Goal: Information Seeking & Learning: Learn about a topic

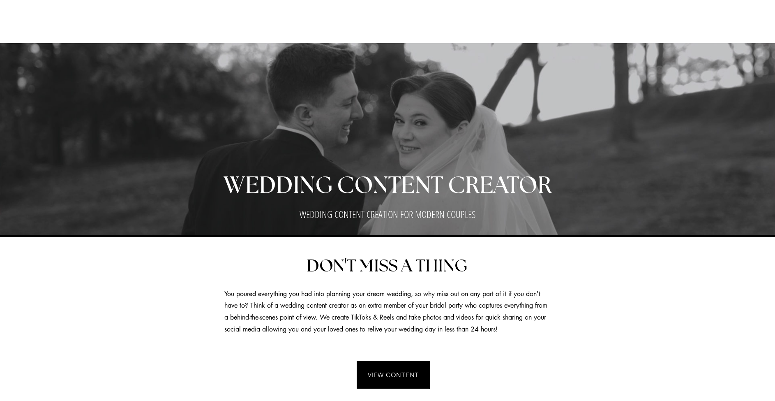
scroll to position [1467, 0]
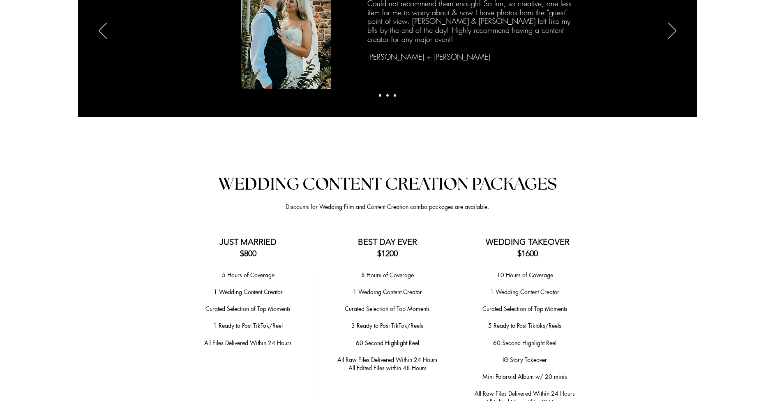
click at [318, 180] on span "WEDDING CONTENT CREATION PACKAGES" at bounding box center [387, 184] width 339 height 17
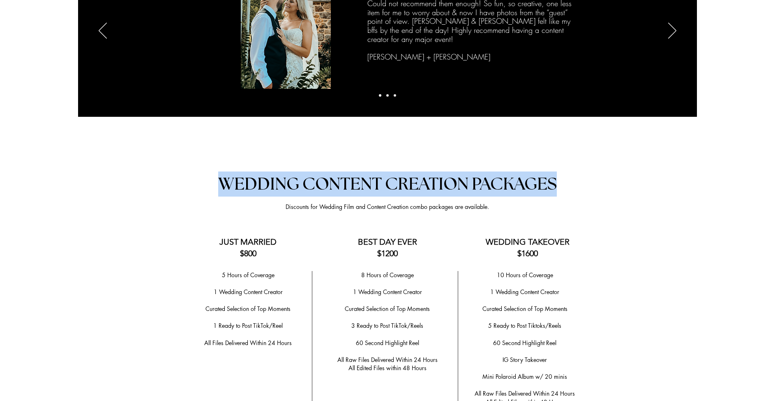
drag, startPoint x: 213, startPoint y: 178, endPoint x: 577, endPoint y: 168, distance: 363.6
click at [577, 171] on h2 "WEDDING CONTENT CREATION PACKAGES" at bounding box center [387, 183] width 391 height 25
copy span "WEDDING CONTENT CREATION PACKAGES"
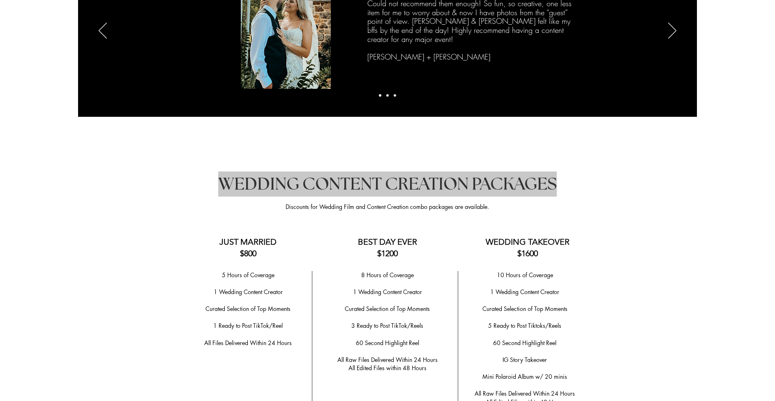
drag, startPoint x: 424, startPoint y: 400, endPoint x: 341, endPoint y: 176, distance: 239.4
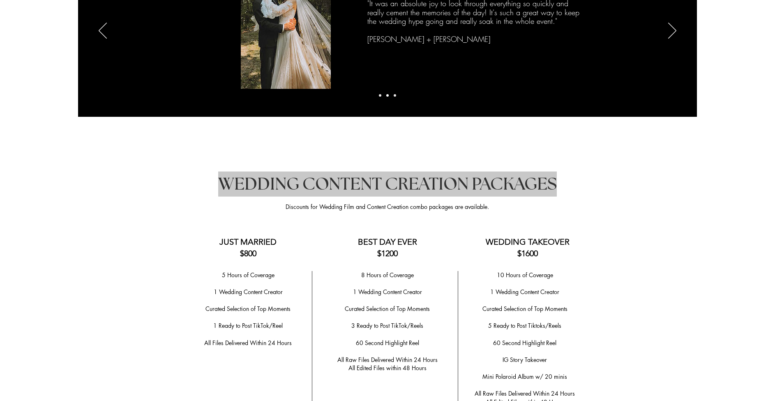
copy span "WEDDING CONTENT CREATION PACKAGES"
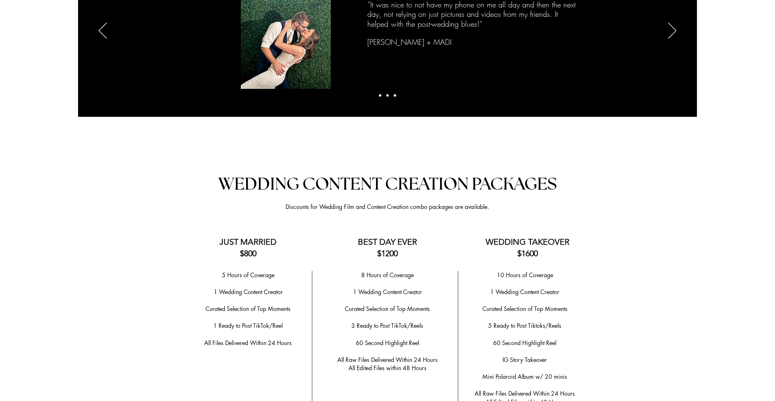
click at [252, 237] on span "JUST MARRIED" at bounding box center [248, 242] width 57 height 10
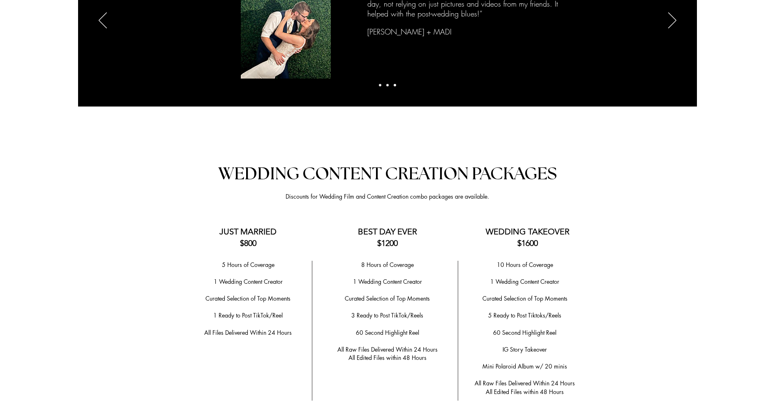
scroll to position [1492, 0]
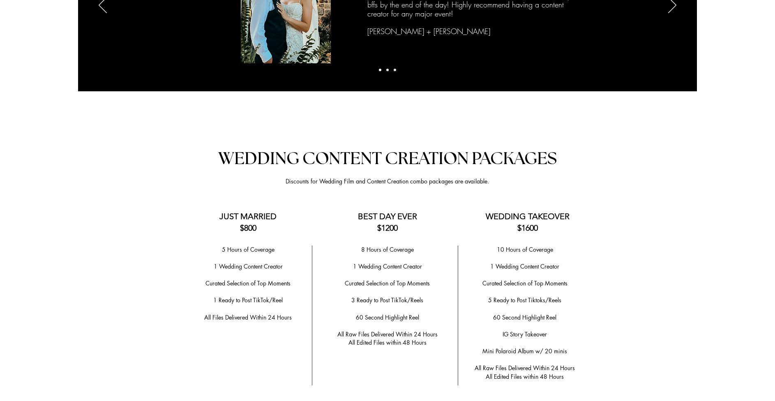
click at [224, 212] on span "JUST MARRIED" at bounding box center [248, 216] width 57 height 10
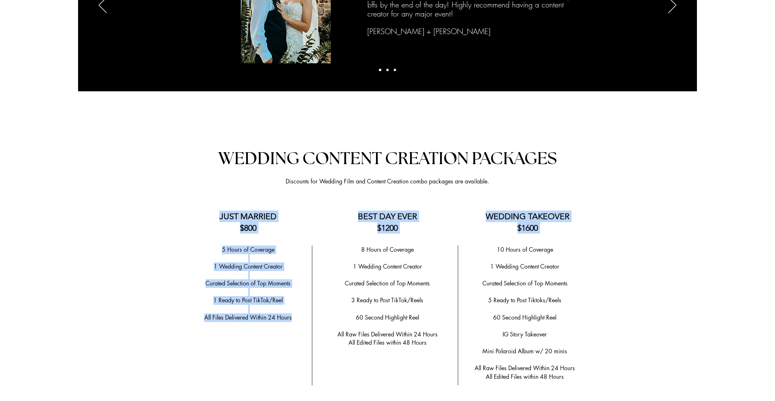
drag, startPoint x: 219, startPoint y: 211, endPoint x: 292, endPoint y: 304, distance: 118.9
copy div "JUST MARRIED $800 BEST DAY EVER $1200 WEDDING TAKEOVER $1600 5 Hours of Coverag…"
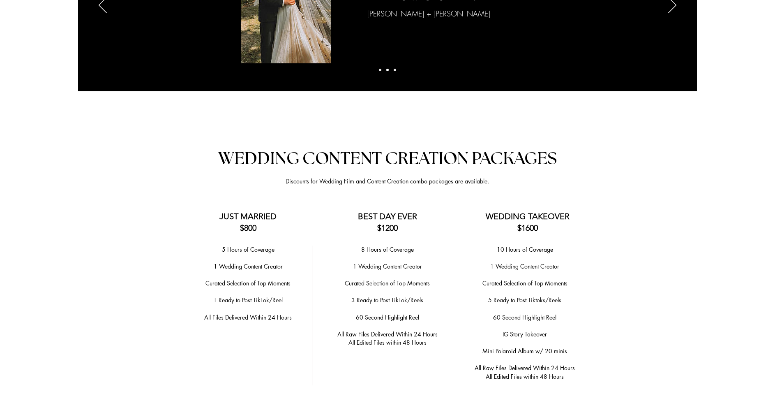
click at [283, 296] on p "1 Ready to Post TikTok/Reel" at bounding box center [248, 300] width 120 height 9
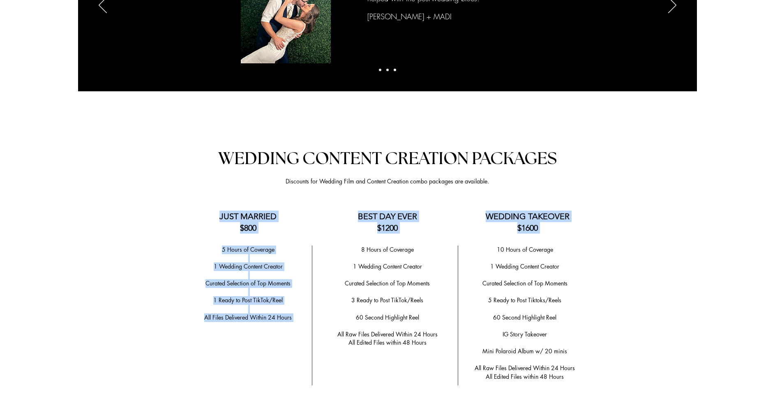
drag, startPoint x: 220, startPoint y: 211, endPoint x: 306, endPoint y: 312, distance: 132.1
click at [301, 322] on p "​" at bounding box center [248, 326] width 120 height 9
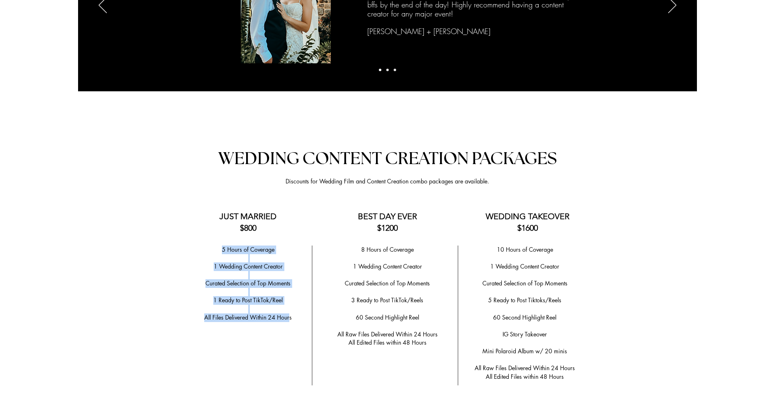
drag, startPoint x: 291, startPoint y: 306, endPoint x: 189, endPoint y: 243, distance: 119.2
click at [189, 245] on div "5 Hours of Coverage ​ 1 Wedding Content Creator ​ ​Curated Selection of Top Mom…" at bounding box center [248, 291] width 120 height 93
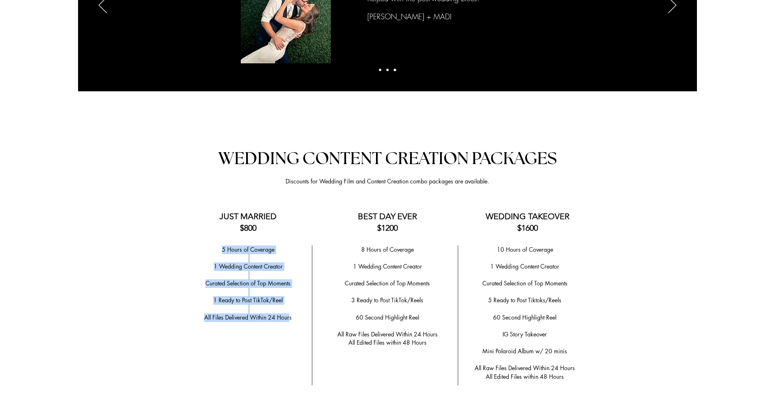
copy div "5 Hours of Coverage ​ 1 Wedding Content Creator ​ ​Curated Selection of Top Mom…"
